Goal: Task Accomplishment & Management: Use online tool/utility

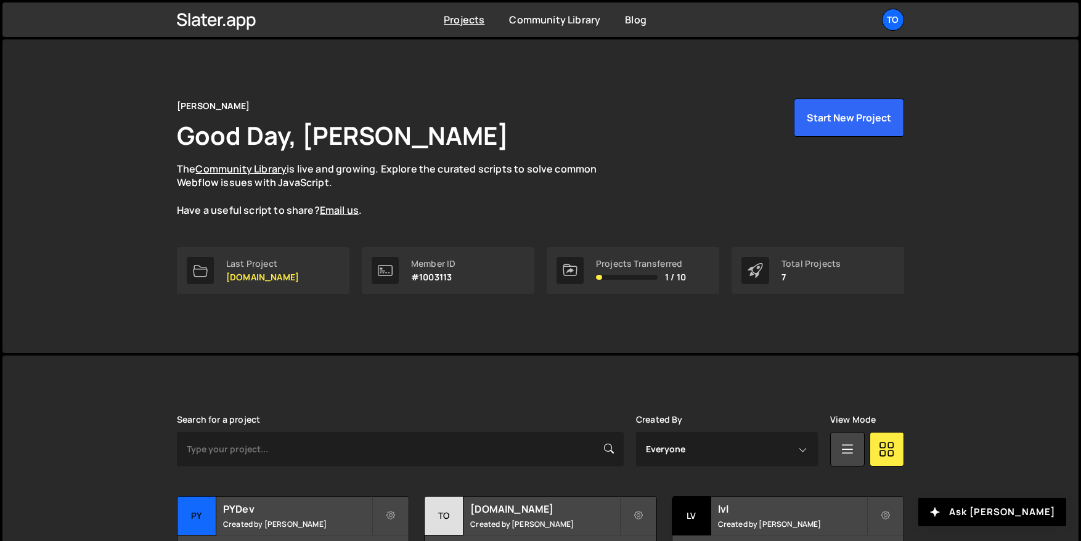
click at [393, 203] on p "The Community Library is live and growing. Explore the curated scripts to solve…" at bounding box center [399, 189] width 444 height 55
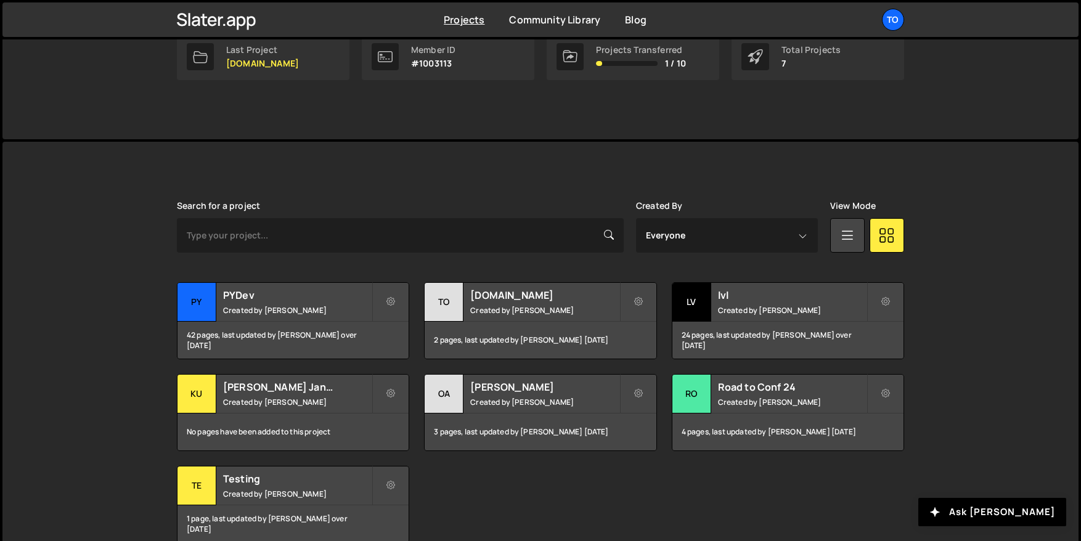
scroll to position [222, 0]
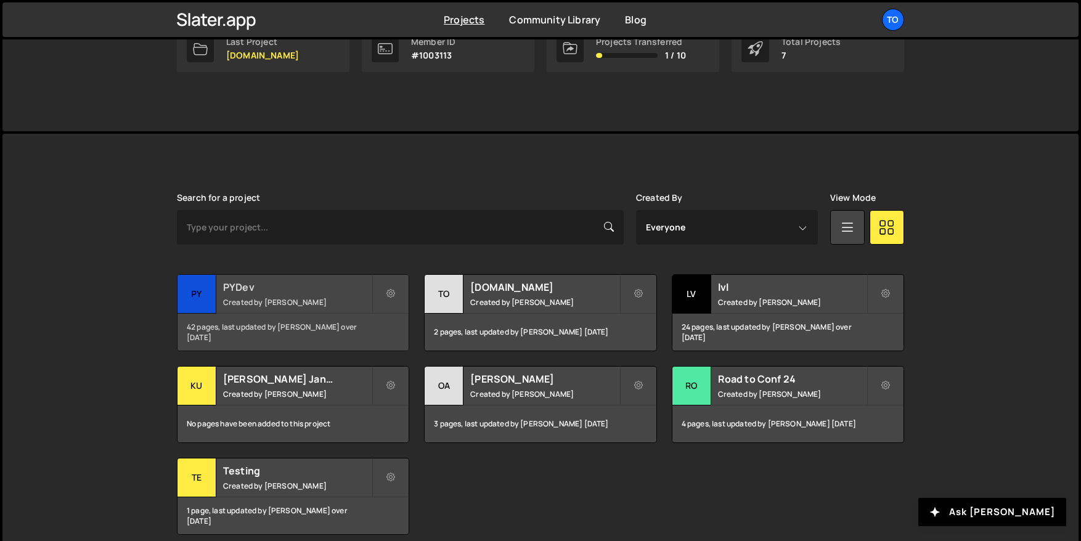
click at [279, 292] on h2 "PYDev" at bounding box center [297, 288] width 149 height 14
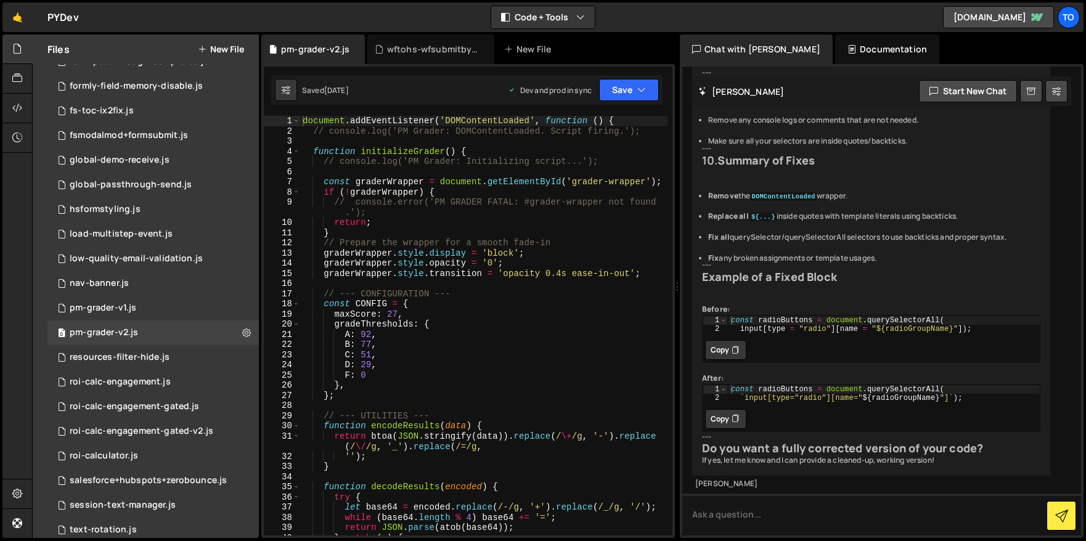
scroll to position [475, 0]
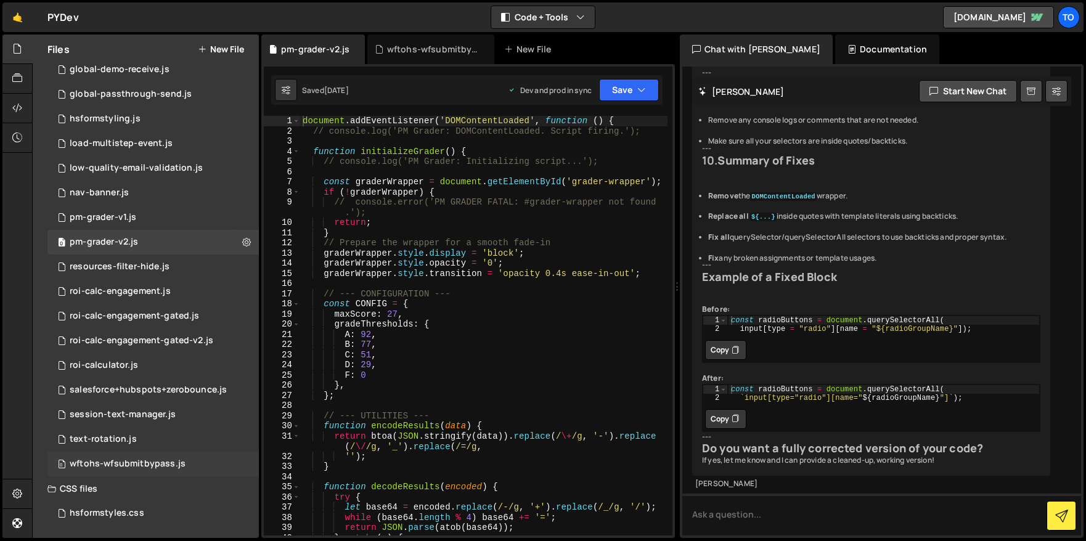
click at [128, 470] on div "0 wftohs-wfsubmitbypass.js 0" at bounding box center [152, 464] width 211 height 25
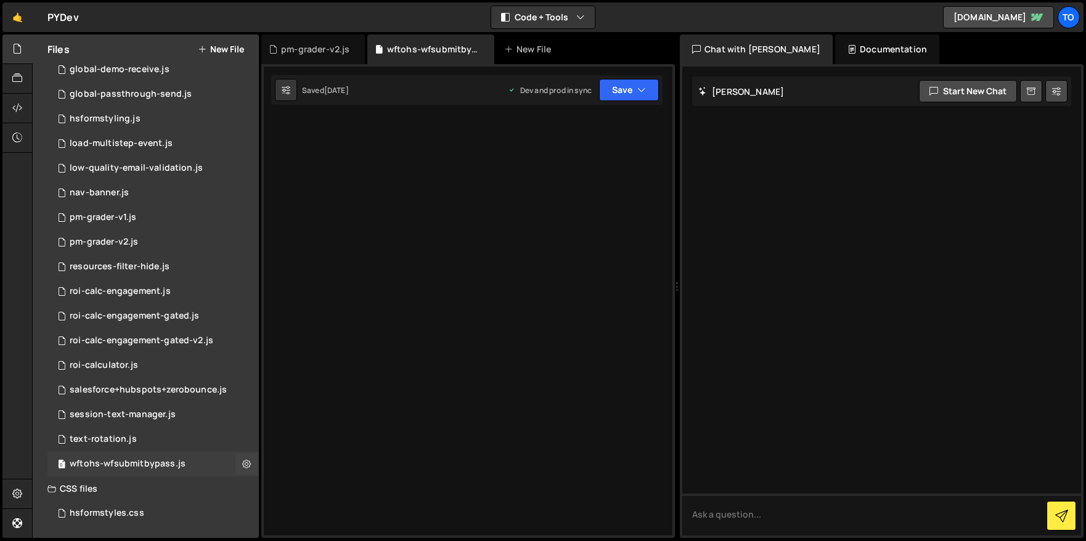
scroll to position [0, 0]
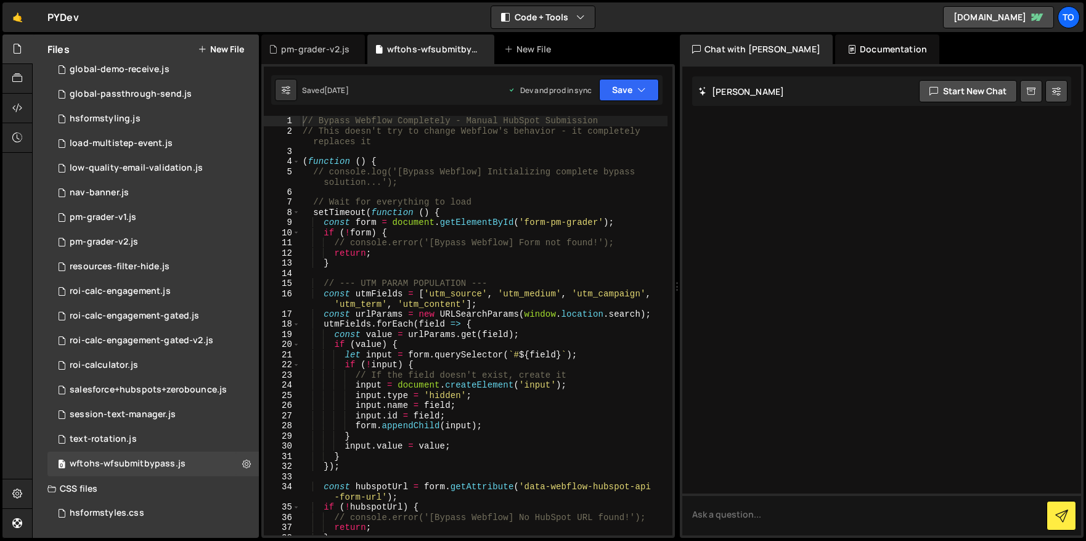
type textarea "if (value) {"
click at [526, 345] on div "// Bypass Webflow Completely - Manual HubSpot Submission // This doesn't try to…" at bounding box center [483, 336] width 367 height 440
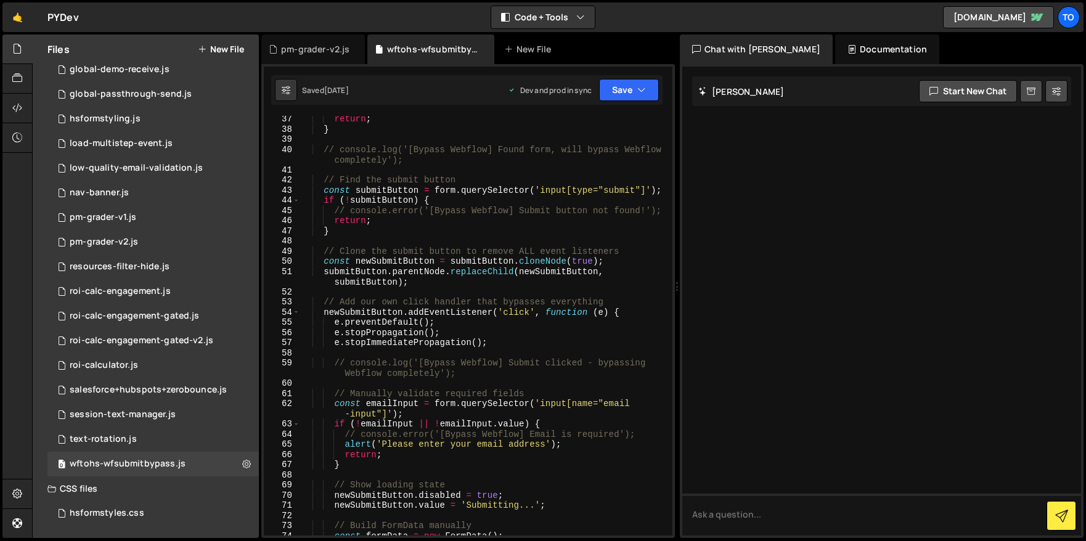
scroll to position [414, 0]
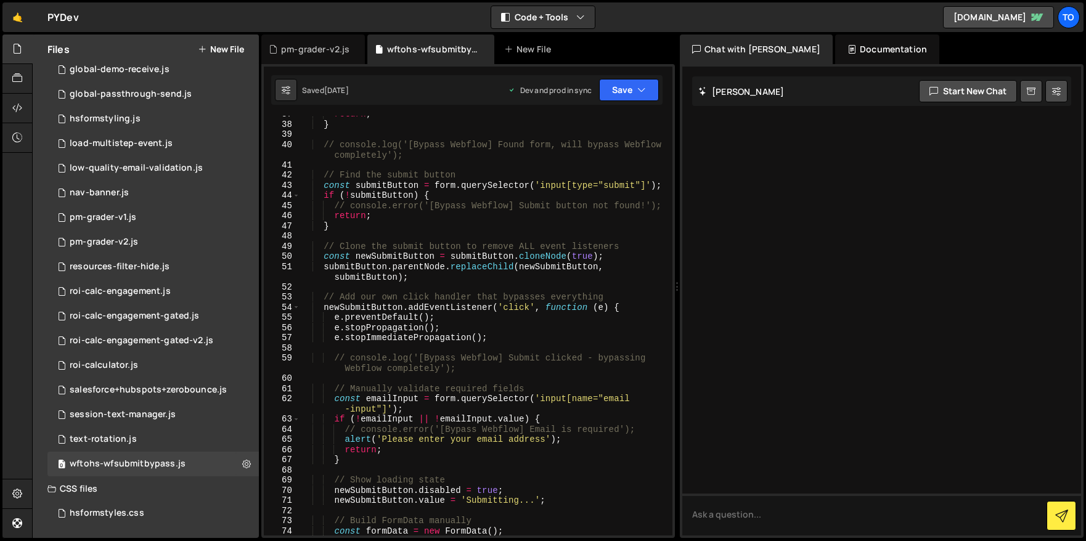
click at [526, 345] on div "return ; } // console.log('[Bypass Webflow] Found form, will bypass Webflow com…" at bounding box center [483, 329] width 367 height 440
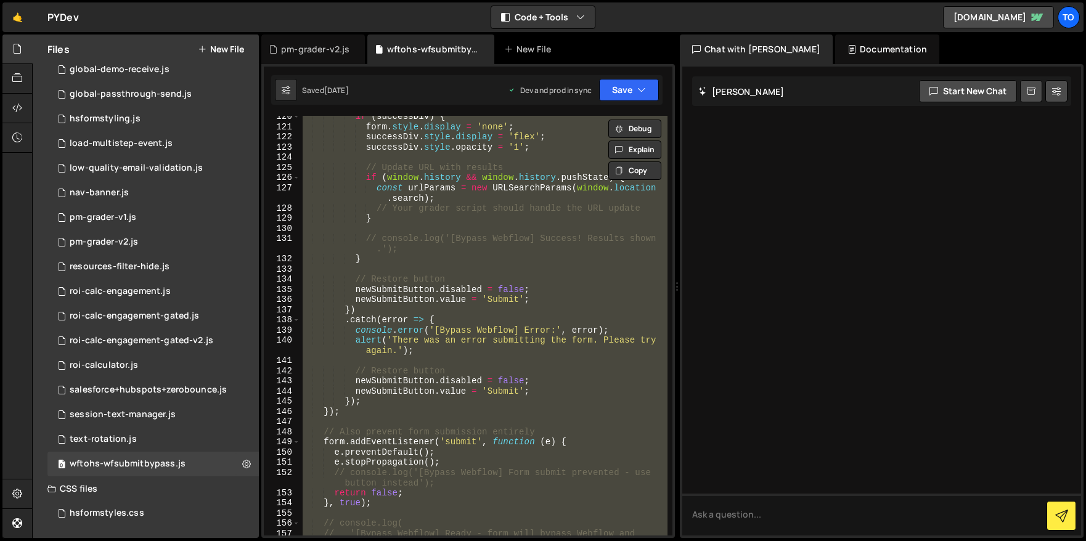
scroll to position [1367, 0]
click at [394, 346] on div "if ( successDiv ) { form . style . display = 'none' ; successDiv . style . disp…" at bounding box center [483, 326] width 367 height 420
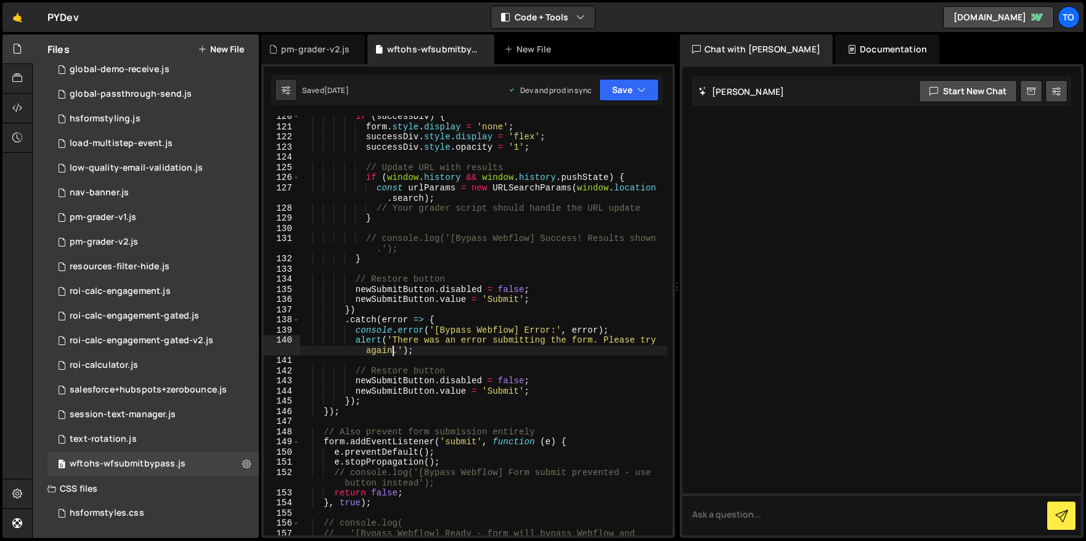
click at [356, 330] on div "if ( successDiv ) { form . style . display = 'none' ; successDiv . style . disp…" at bounding box center [483, 337] width 367 height 451
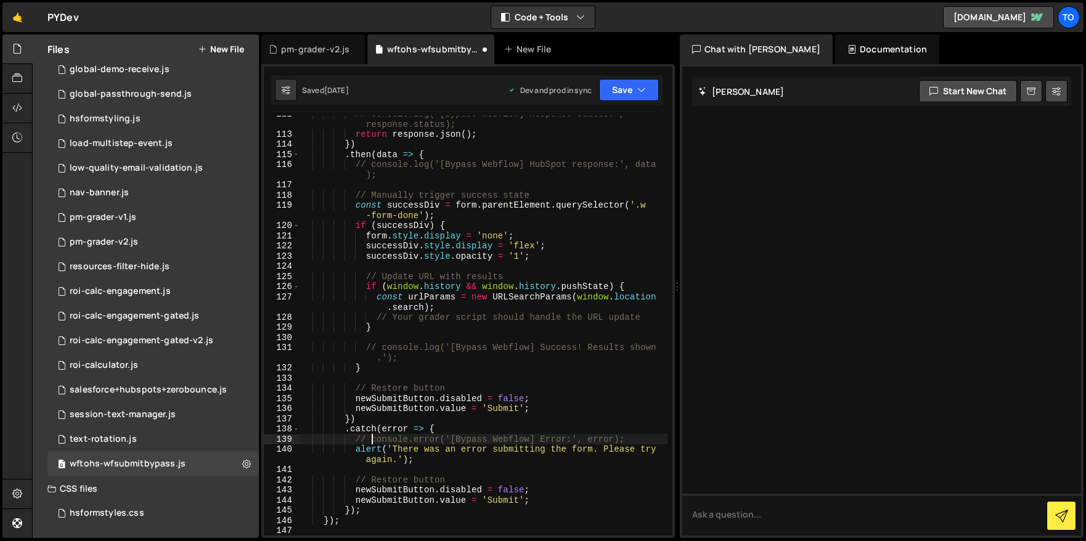
scroll to position [1168, 0]
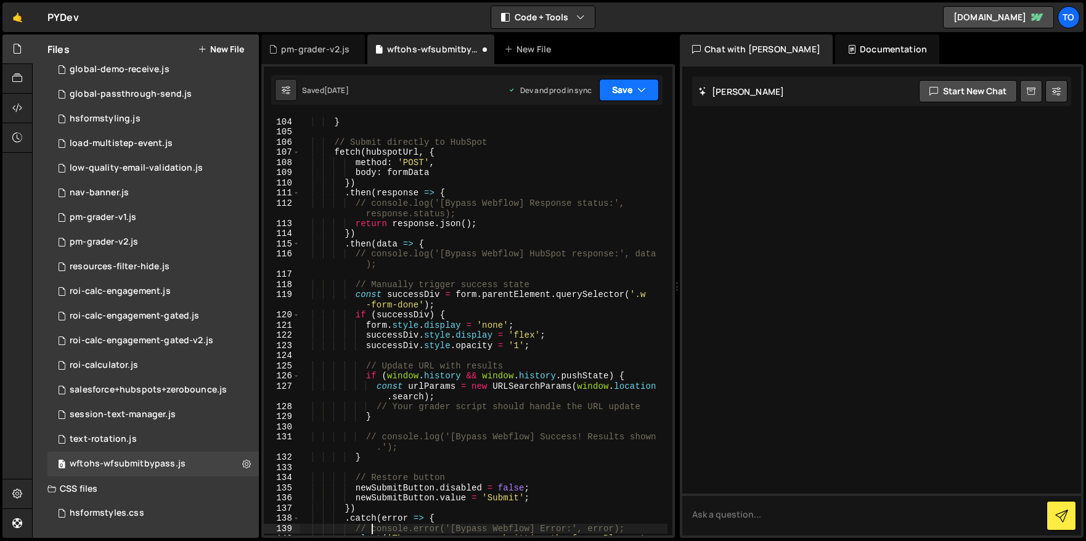
click at [652, 83] on button "Save" at bounding box center [629, 90] width 60 height 22
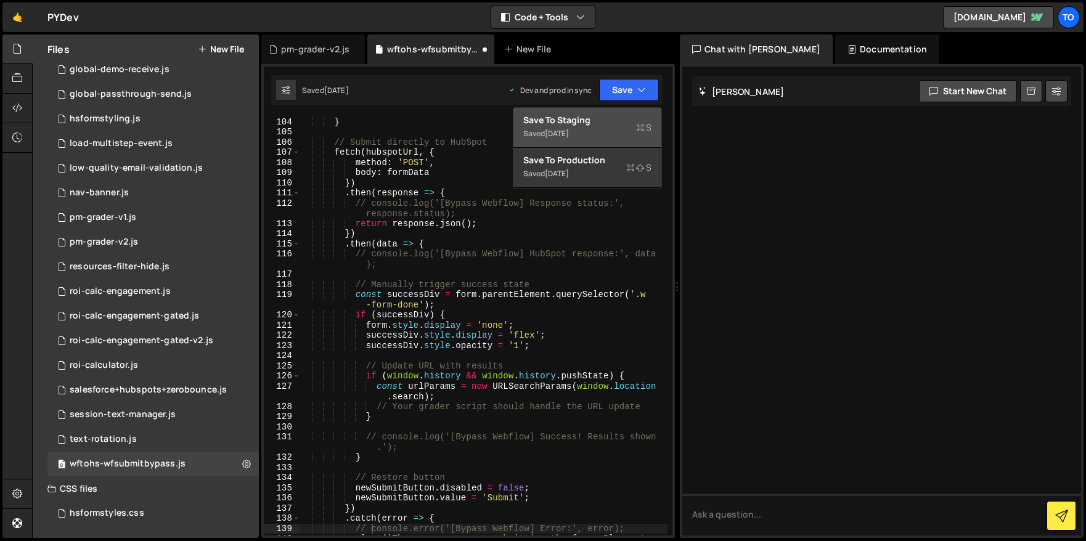
click at [623, 112] on button "Save to Staging S Saved [DATE]" at bounding box center [588, 128] width 148 height 40
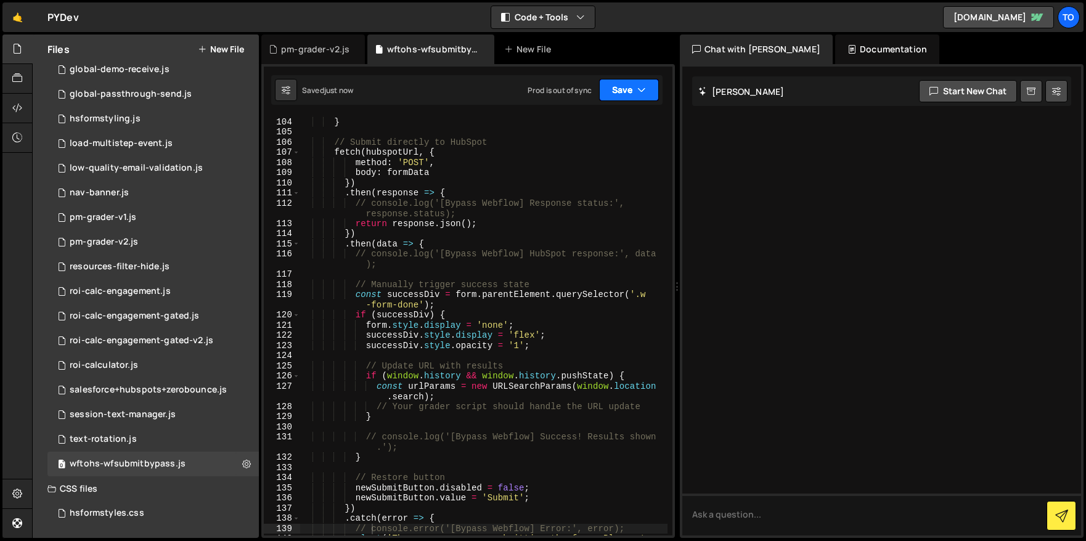
click at [653, 81] on button "Save" at bounding box center [629, 90] width 60 height 22
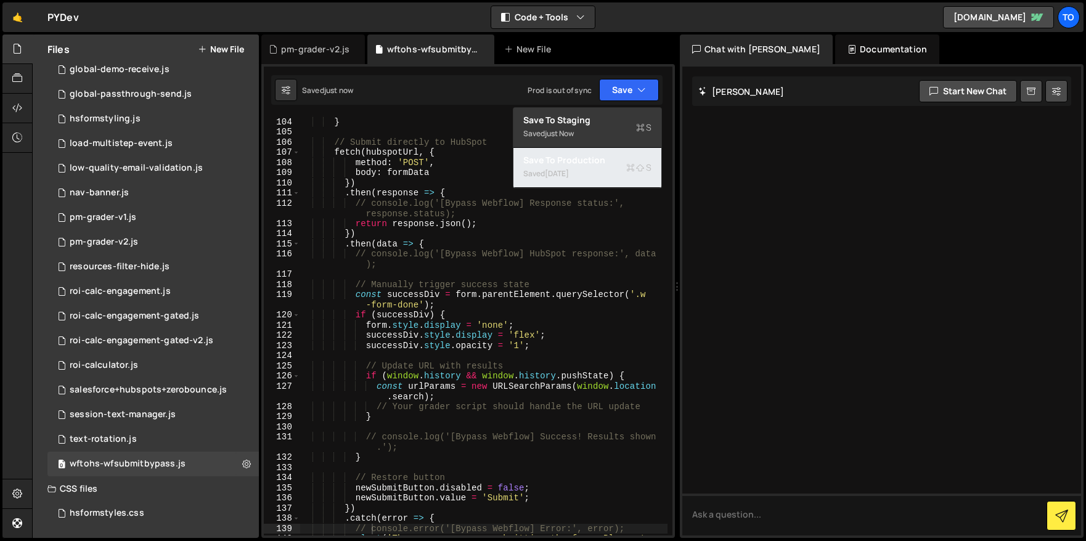
click at [600, 157] on div "Save to Production S" at bounding box center [587, 160] width 128 height 12
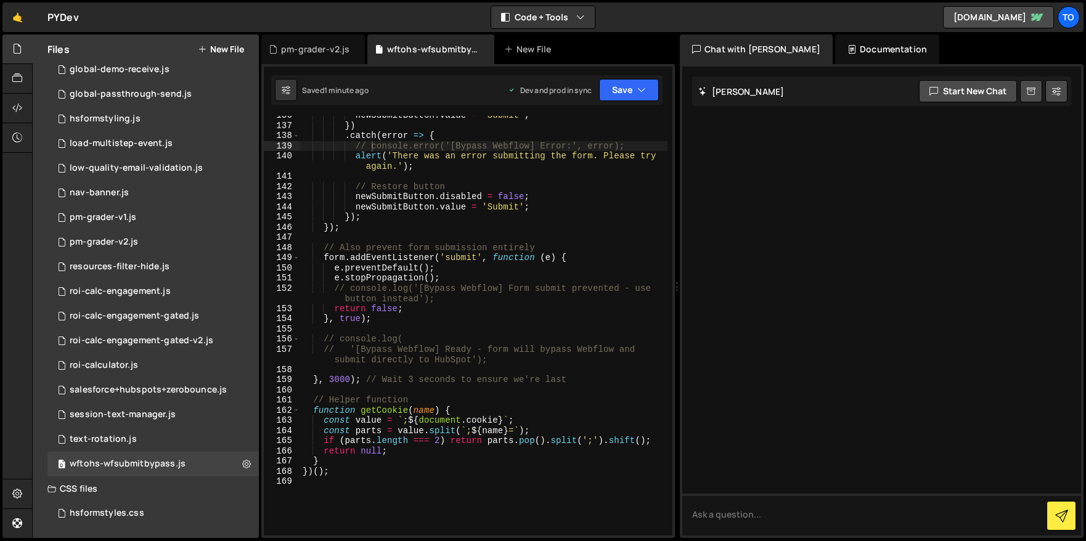
scroll to position [1590, 0]
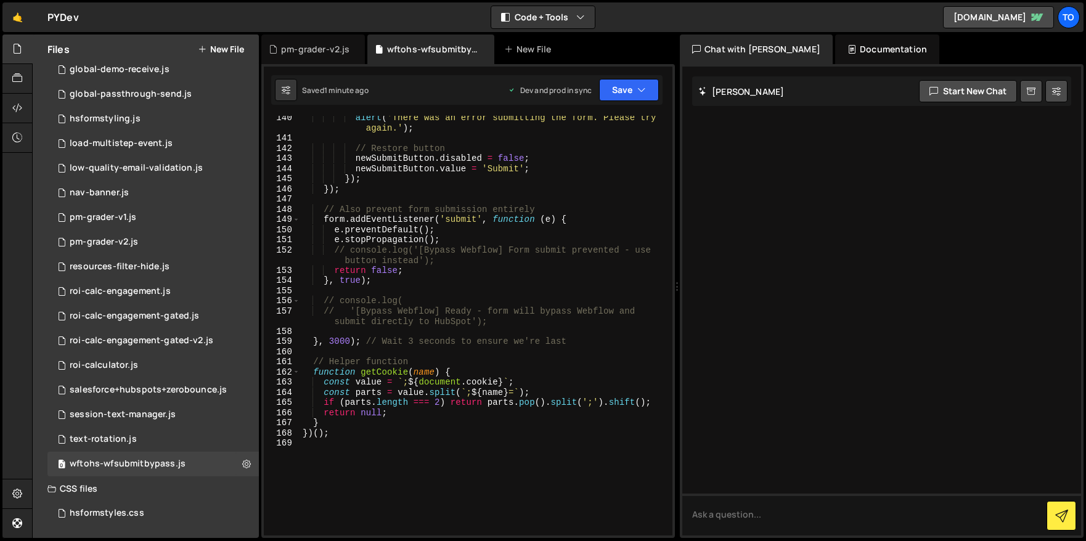
click at [475, 312] on div "alert ( 'There was an error submitting the form. Please try again.' ) ; // Rest…" at bounding box center [483, 338] width 367 height 451
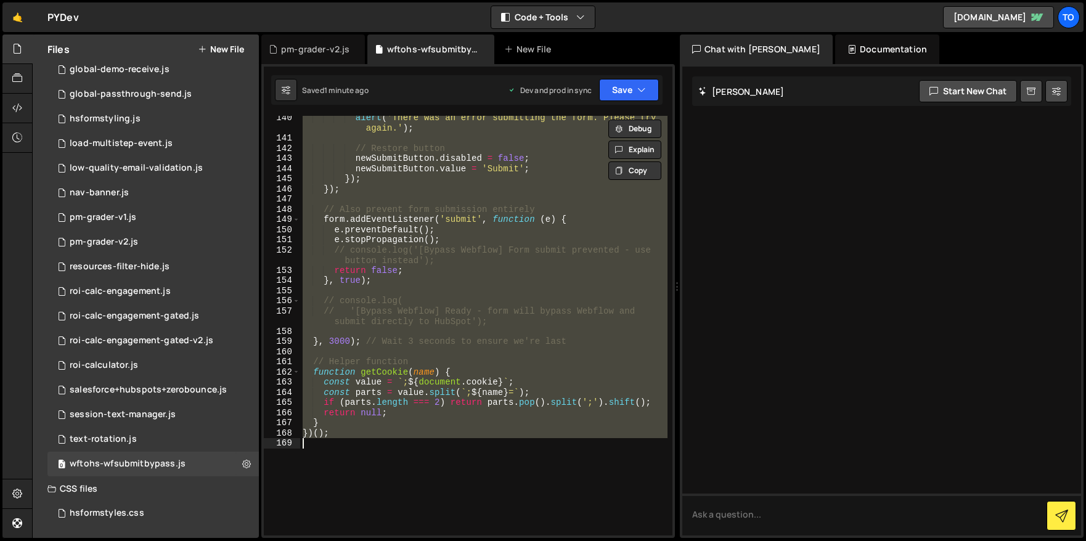
click at [528, 189] on div "alert ( 'There was an error submitting the form. Please try again.' ) ; // Rest…" at bounding box center [483, 326] width 367 height 420
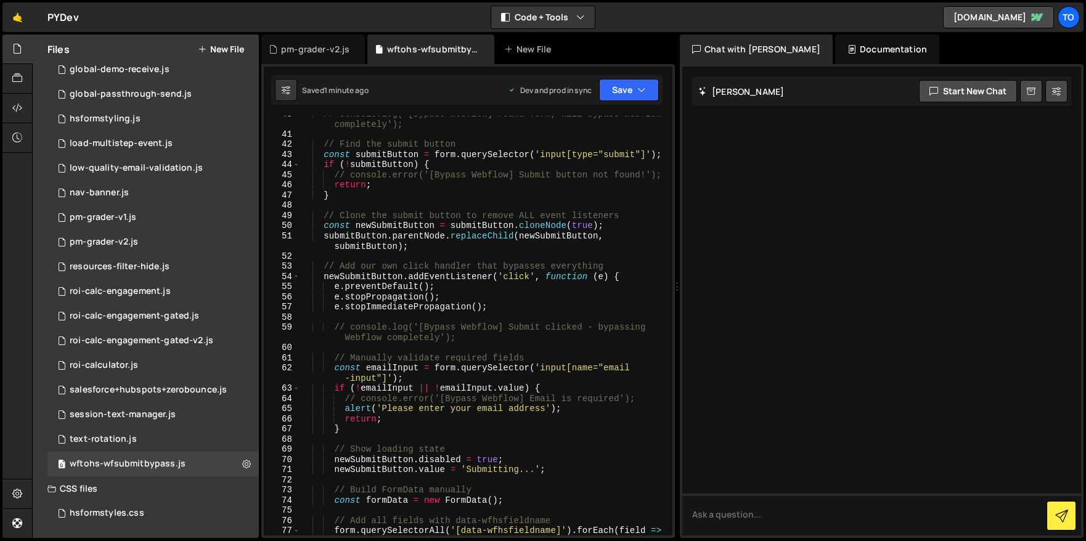
scroll to position [0, 0]
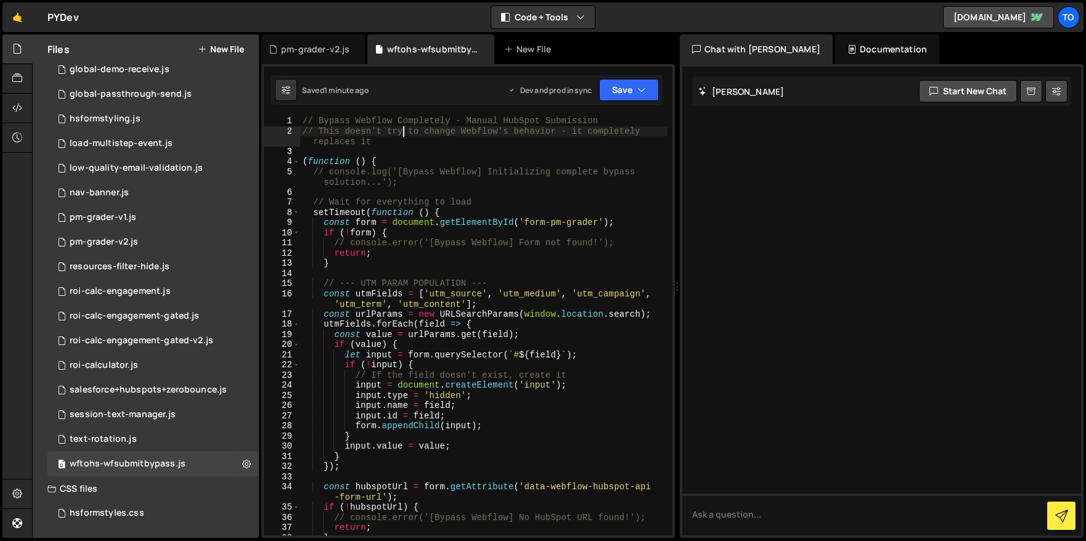
click at [402, 136] on div "// Bypass Webflow Completely - Manual HubSpot Submission // This doesn't try to…" at bounding box center [483, 336] width 367 height 440
click at [303, 122] on div "// Bypass Webflow Completely - Manual HubSpot Submission // This doesn't try to…" at bounding box center [483, 336] width 367 height 440
type textarea "// Bypass Webflow Completely - Manual HubSpot Submission"
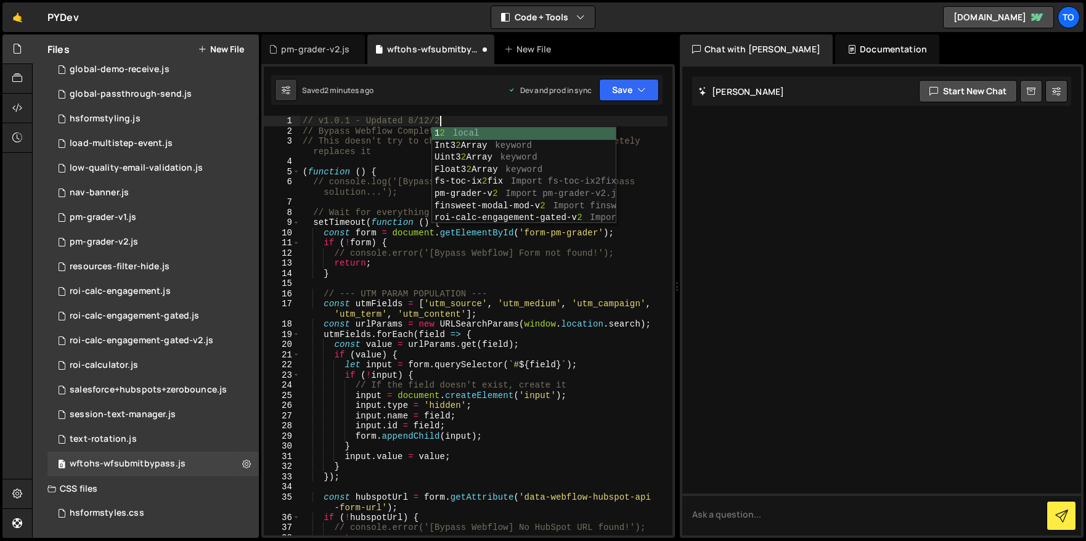
scroll to position [0, 9]
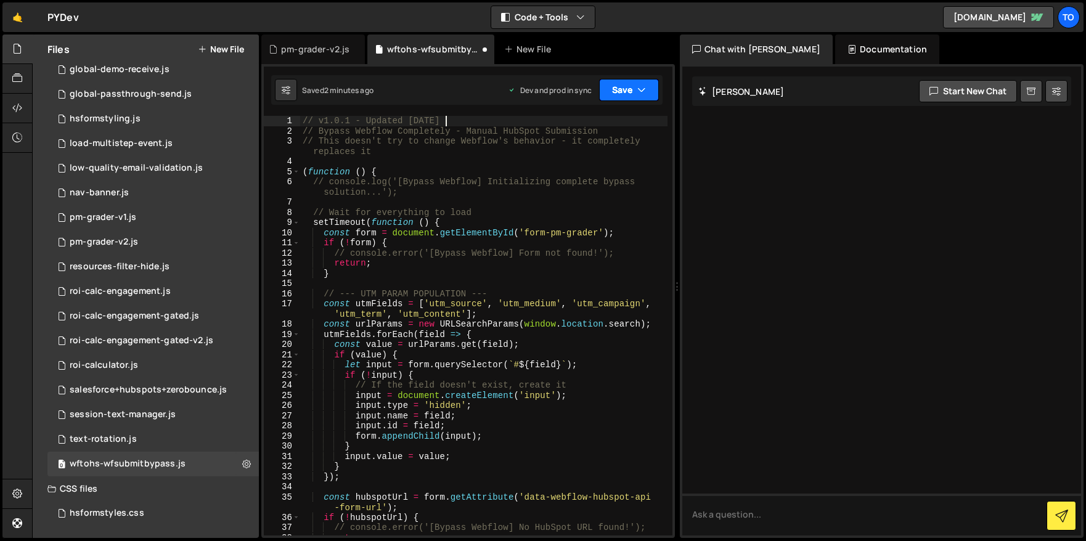
type textarea "// v1.0.1 - Updated [DATE]"
click at [619, 99] on button "Save" at bounding box center [629, 90] width 60 height 22
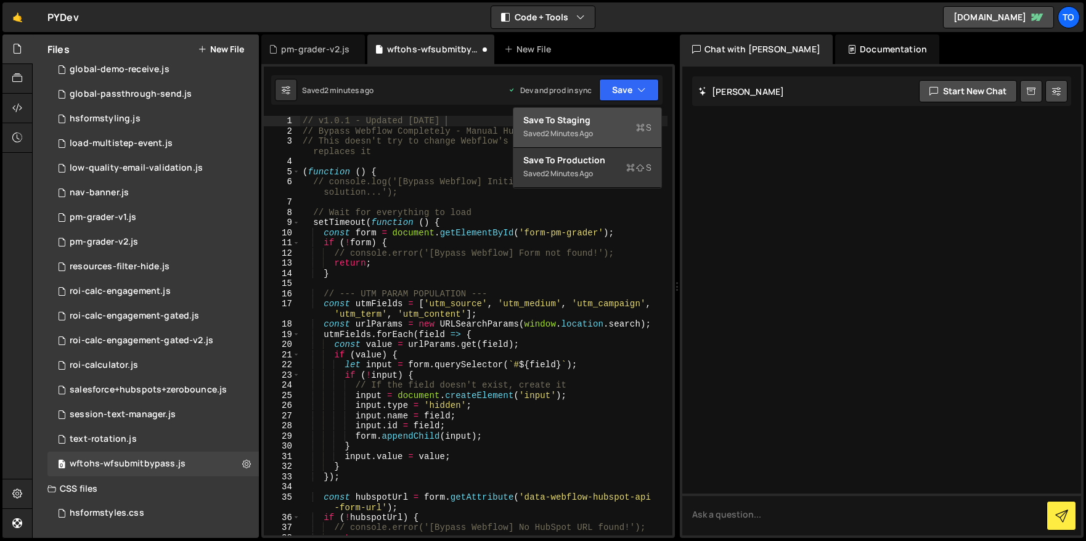
click at [610, 115] on div "Save to Staging S" at bounding box center [587, 120] width 128 height 12
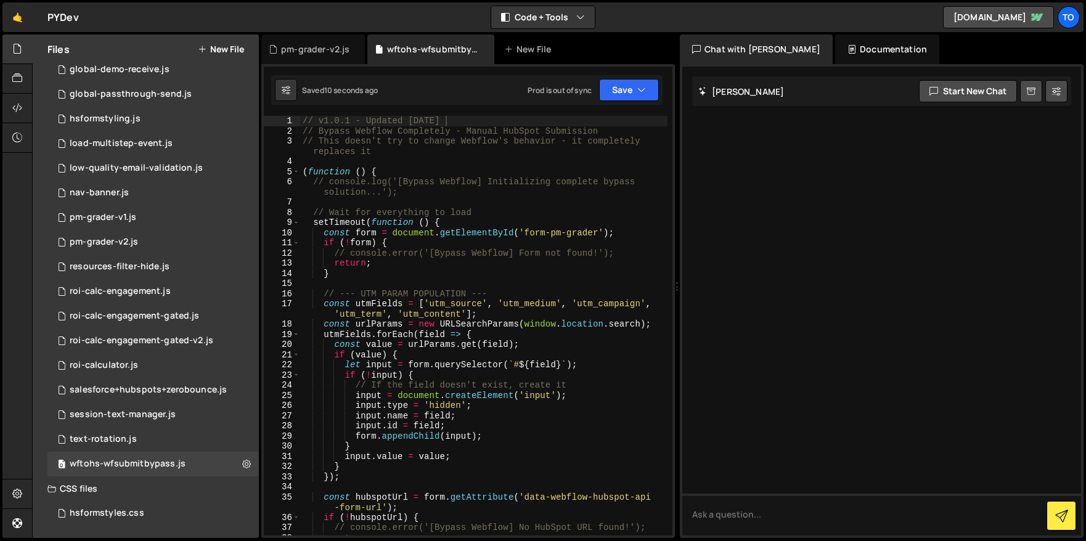
click at [393, 288] on div "// v1.0.1 - Updated [DATE] // Bypass Webflow Completely - Manual HubSpot Submis…" at bounding box center [483, 336] width 367 height 440
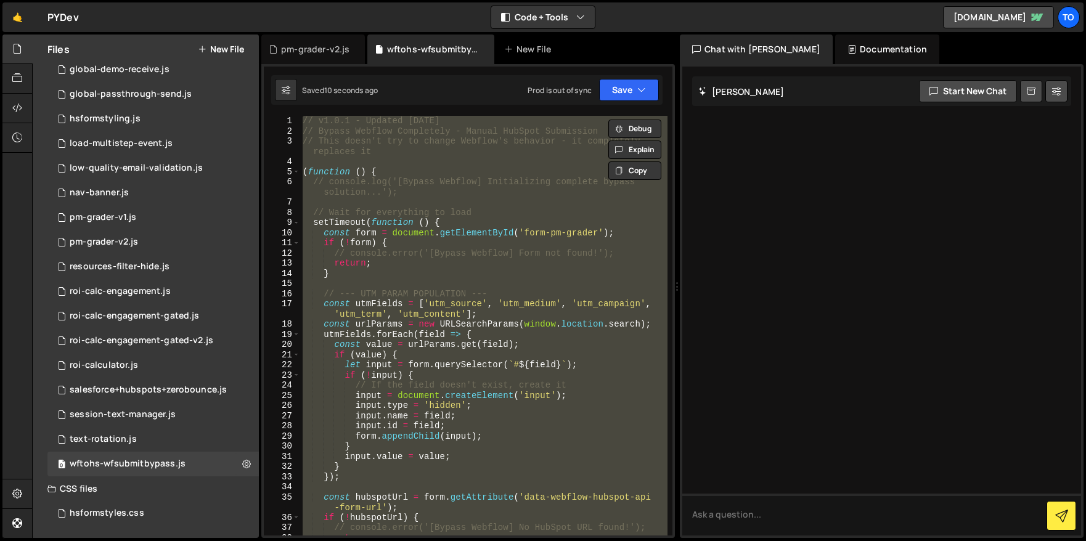
paste textarea
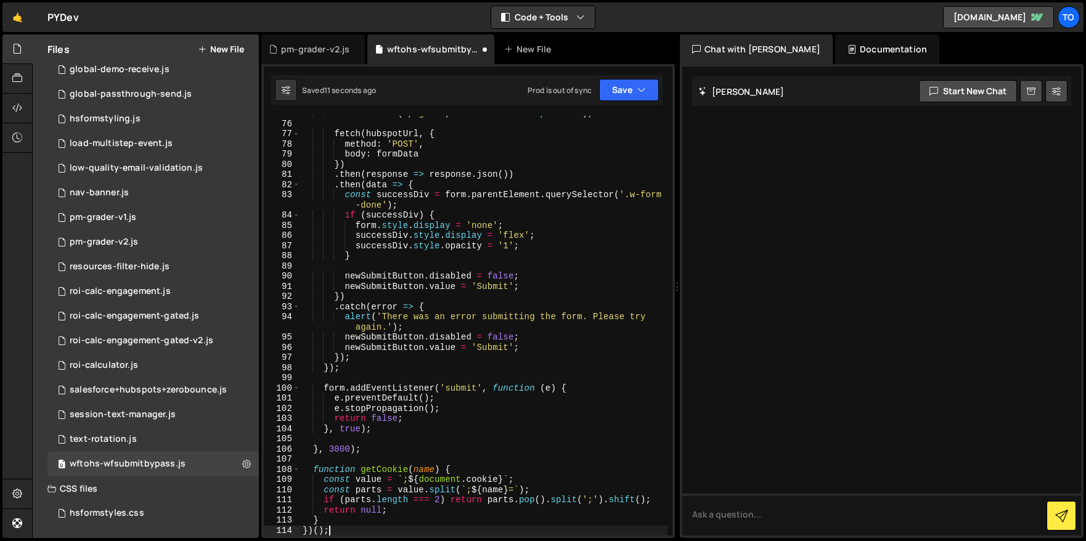
scroll to position [842, 0]
click at [630, 93] on button "Save" at bounding box center [629, 90] width 60 height 22
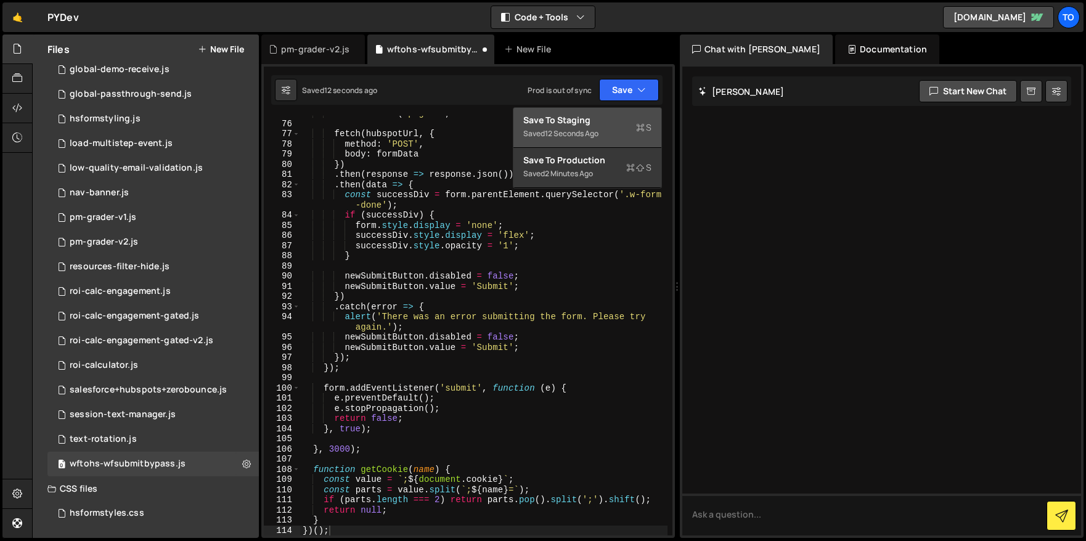
click at [615, 123] on div "Save to Staging S" at bounding box center [587, 120] width 128 height 12
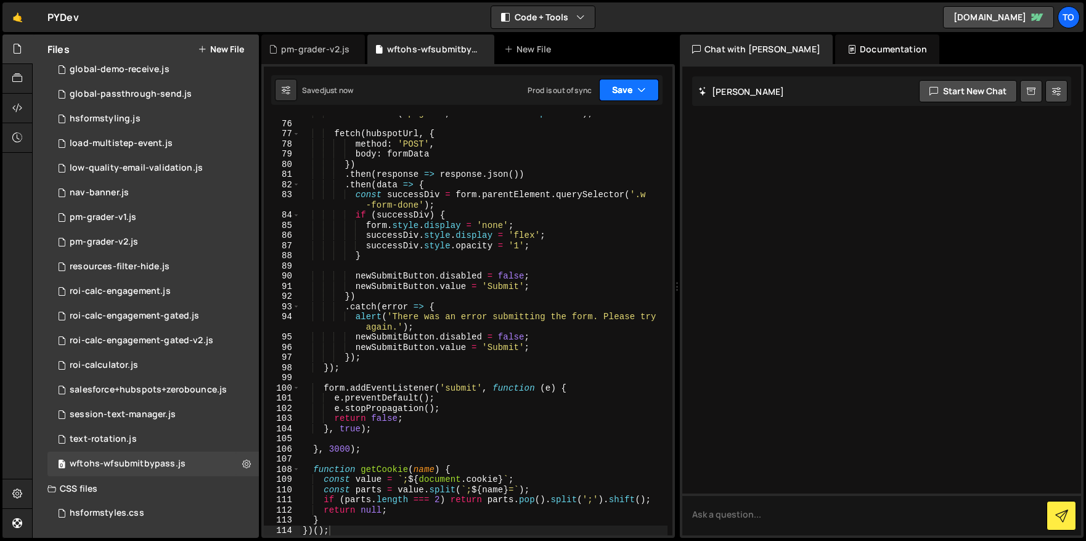
click at [631, 82] on button "Save" at bounding box center [629, 90] width 60 height 22
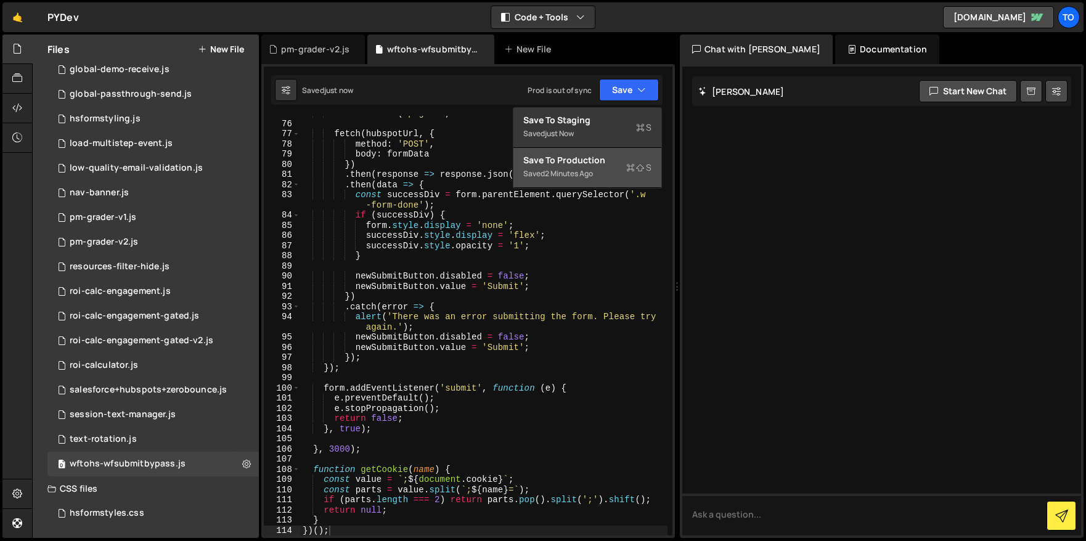
click at [592, 160] on div "Save to Production S" at bounding box center [587, 160] width 128 height 12
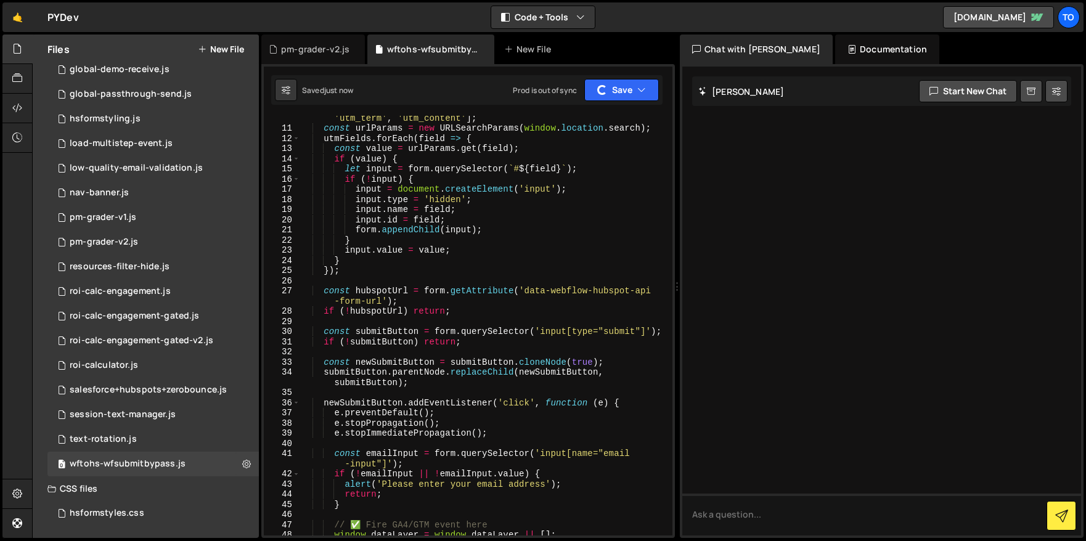
scroll to position [0, 0]
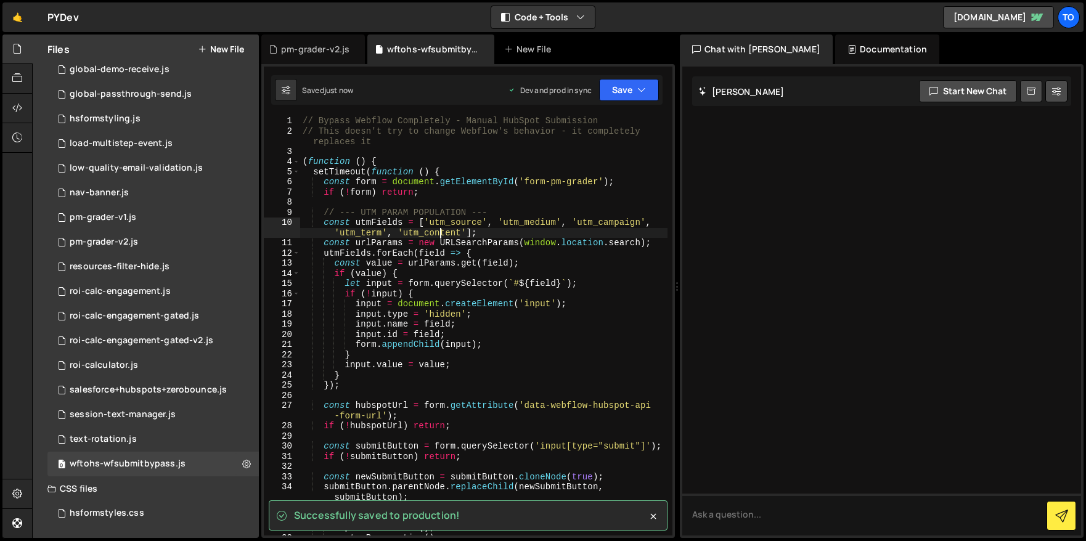
click at [443, 231] on div "// Bypass Webflow Completely - Manual HubSpot Submission // This doesn't try to…" at bounding box center [483, 336] width 367 height 440
click at [310, 139] on div "// Bypass Webflow Completely - Manual HubSpot Submission // This doesn't try to…" at bounding box center [483, 336] width 367 height 440
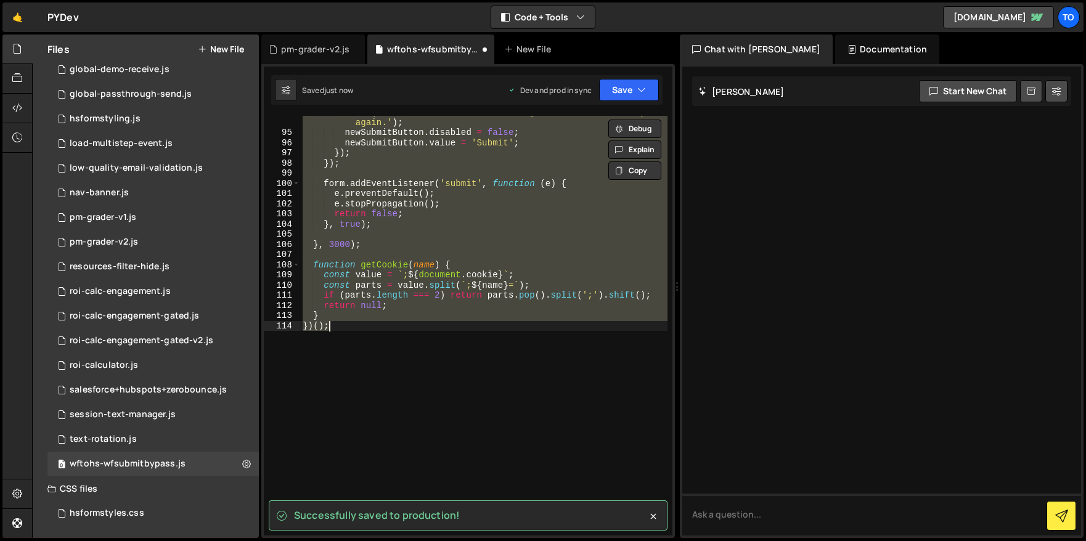
click at [343, 216] on div "alert ( 'There was an error submitting the form. Please try again.' ) ; newSubm…" at bounding box center [483, 326] width 367 height 420
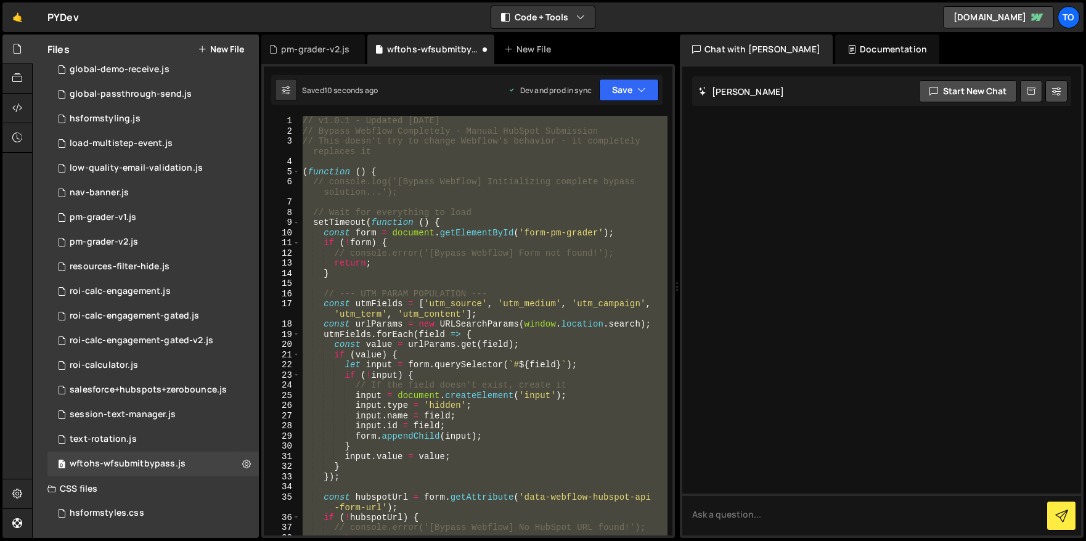
click at [325, 210] on div "// v1.0.1 - Updated [DATE] // Bypass Webflow Completely - Manual HubSpot Submis…" at bounding box center [483, 336] width 367 height 440
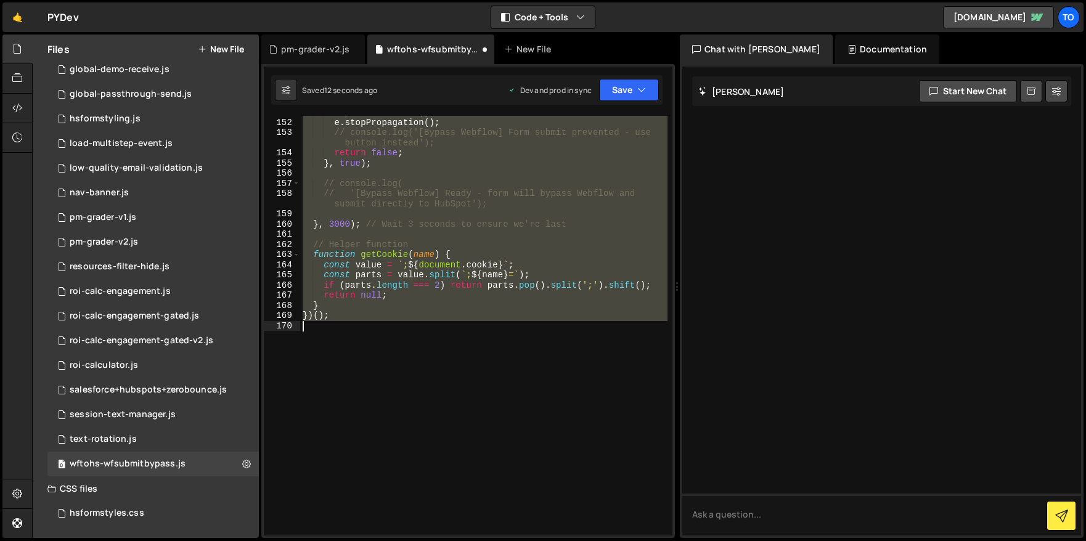
drag, startPoint x: 303, startPoint y: 131, endPoint x: 510, endPoint y: 372, distance: 317.8
click at [510, 372] on div "e . preventDefault ( ) ; e . stopPropagation ( ) ; // console.log('[Bypass Webf…" at bounding box center [483, 327] width 367 height 440
paste textarea
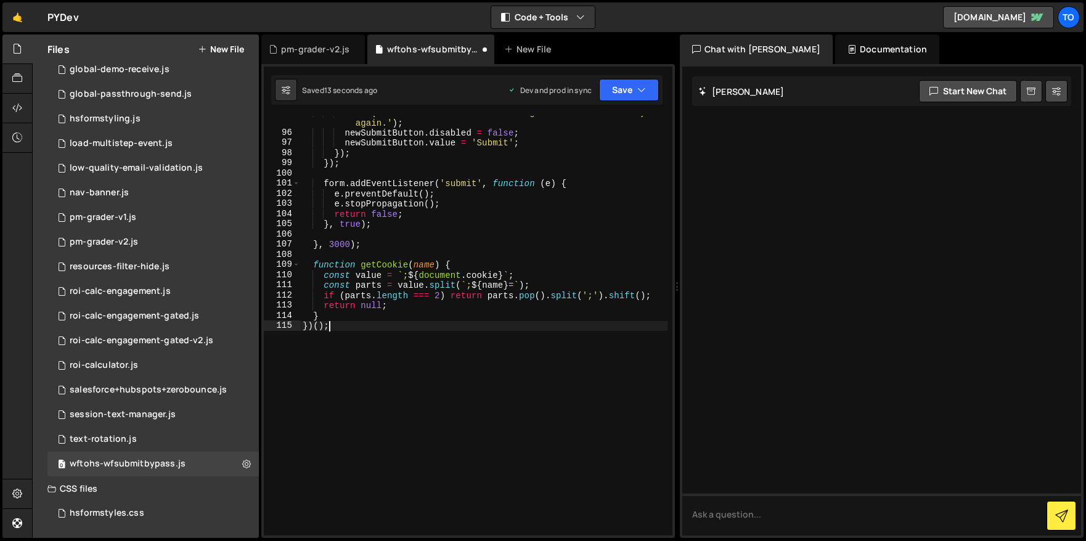
scroll to position [1057, 0]
click at [629, 99] on button "Save" at bounding box center [629, 90] width 60 height 22
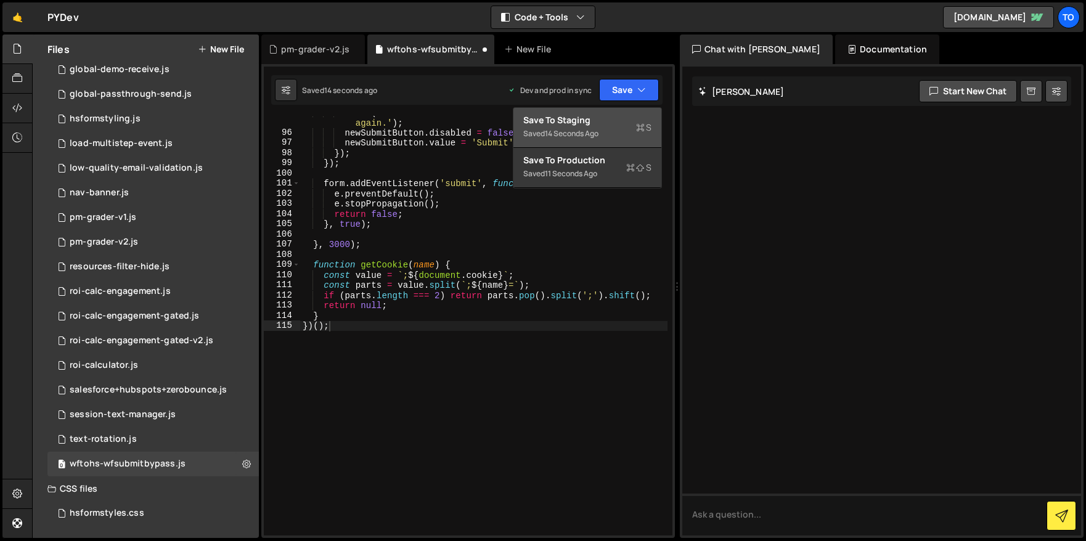
click at [599, 135] on div "14 seconds ago" at bounding box center [572, 133] width 54 height 10
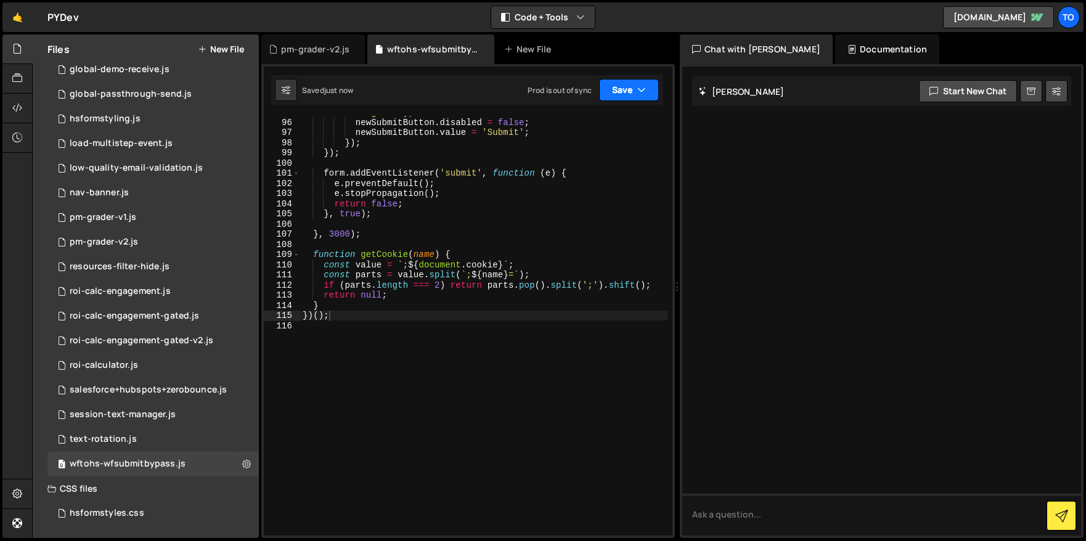
click at [619, 84] on button "Save" at bounding box center [629, 90] width 60 height 22
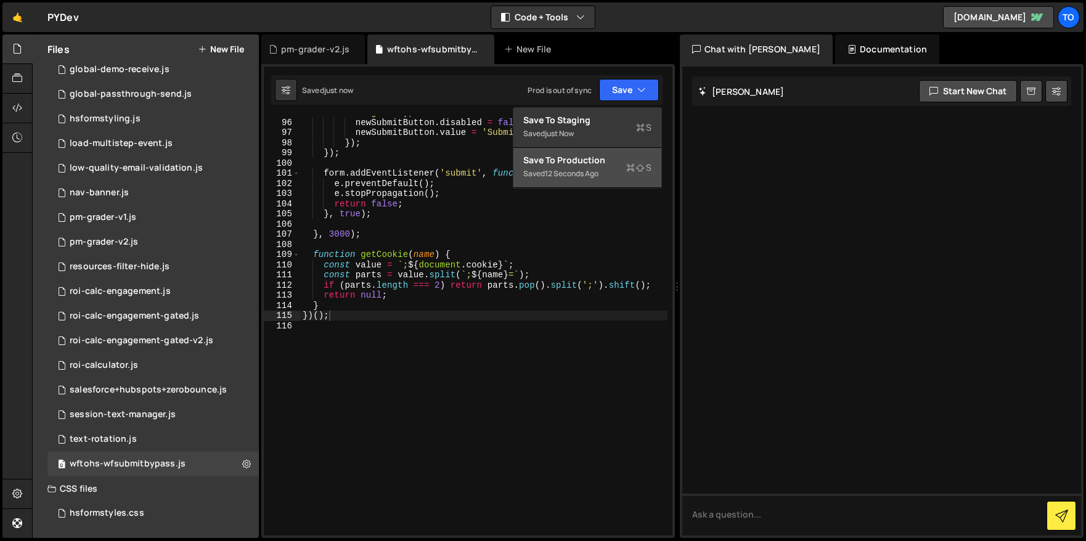
click at [591, 164] on div "Save to Production S" at bounding box center [587, 160] width 128 height 12
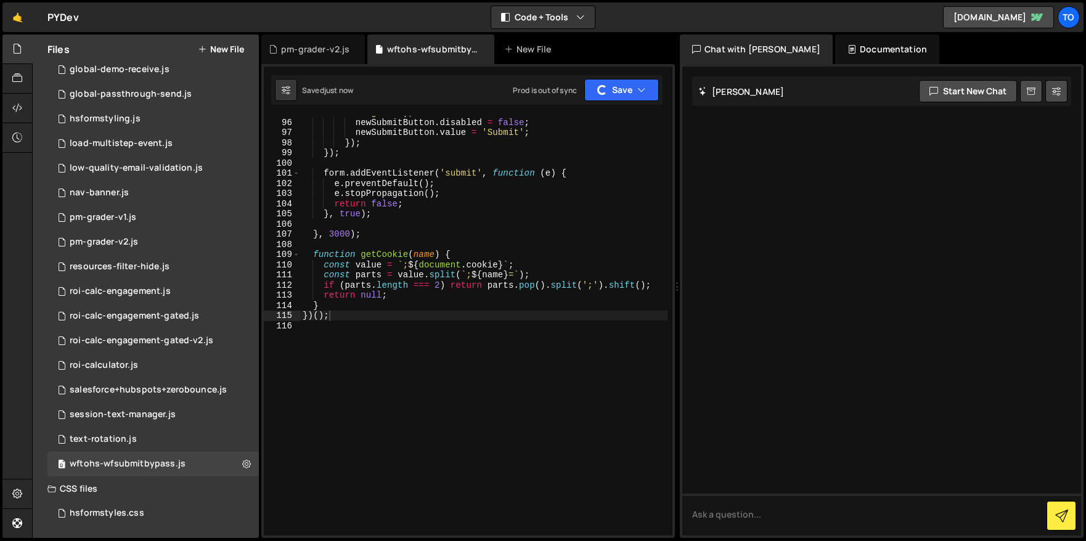
click at [1013, 183] on div at bounding box center [881, 301] width 399 height 469
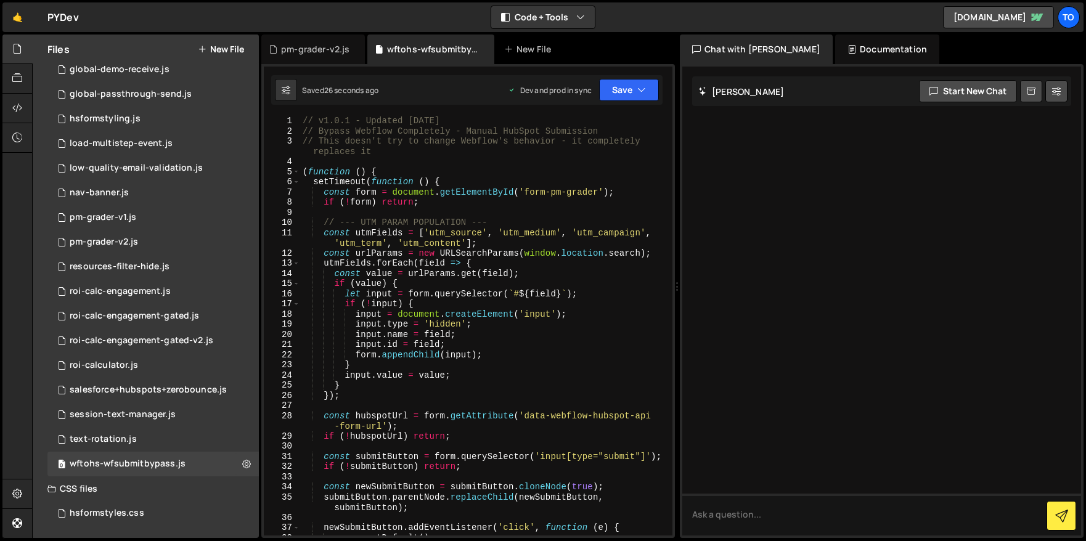
scroll to position [0, 0]
click at [350, 121] on div "// v1.0.1 - Updated [DATE] // Bypass Webflow Completely - Manual HubSpot Submis…" at bounding box center [483, 336] width 367 height 440
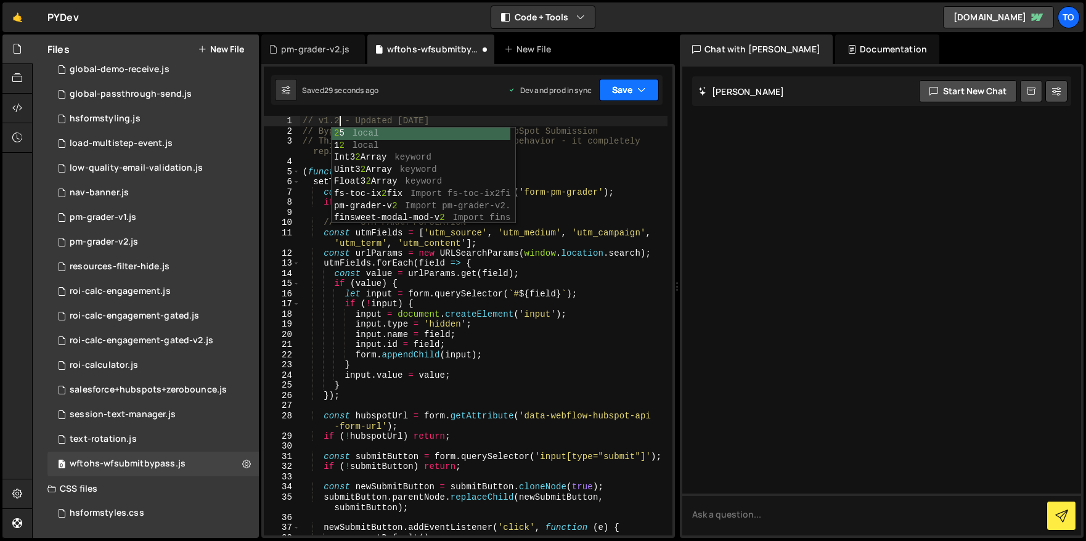
type textarea "// v1.2 - Updated [DATE]"
click at [625, 88] on button "Save" at bounding box center [629, 90] width 60 height 22
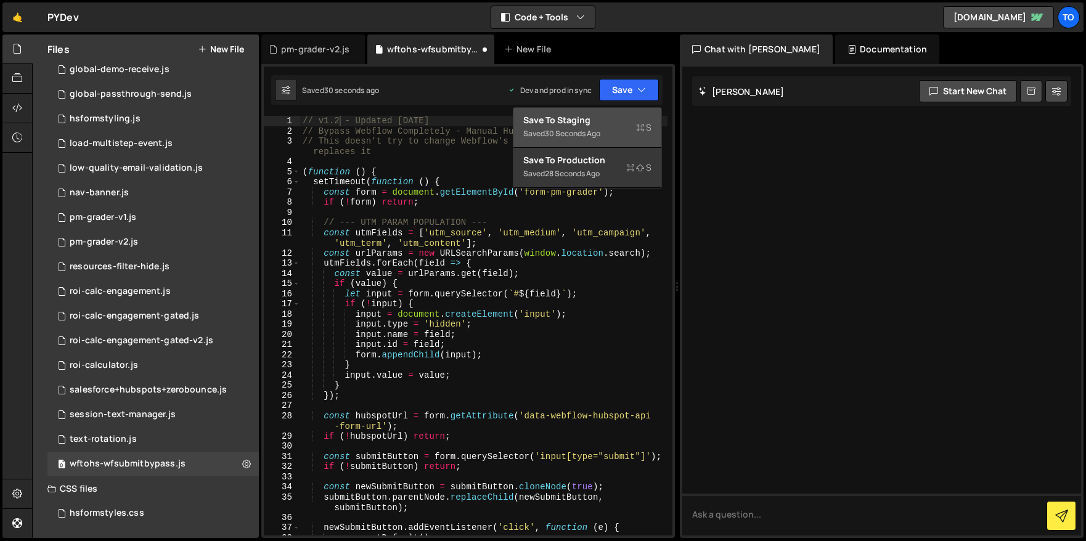
click at [594, 121] on div "Save to Staging S" at bounding box center [587, 120] width 128 height 12
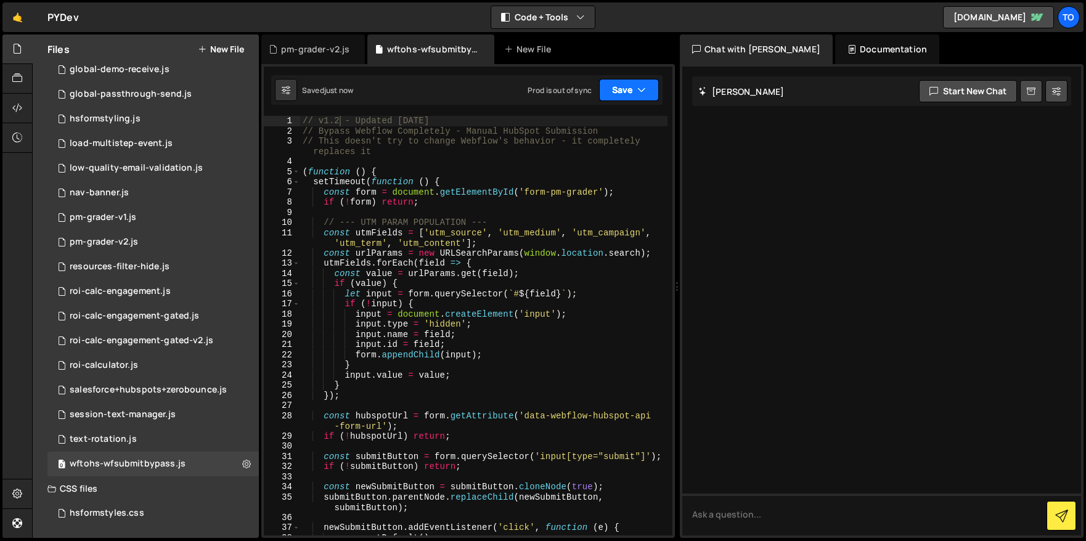
click at [625, 89] on button "Save" at bounding box center [629, 90] width 60 height 22
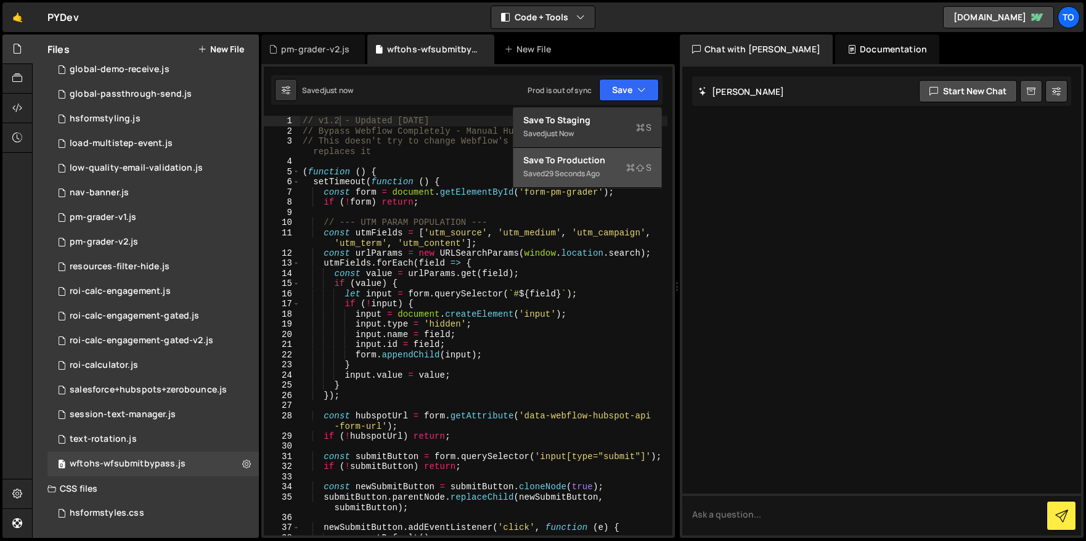
click at [599, 152] on button "Save to Production S Saved 29 seconds ago" at bounding box center [588, 168] width 148 height 40
